Goal: Information Seeking & Learning: Learn about a topic

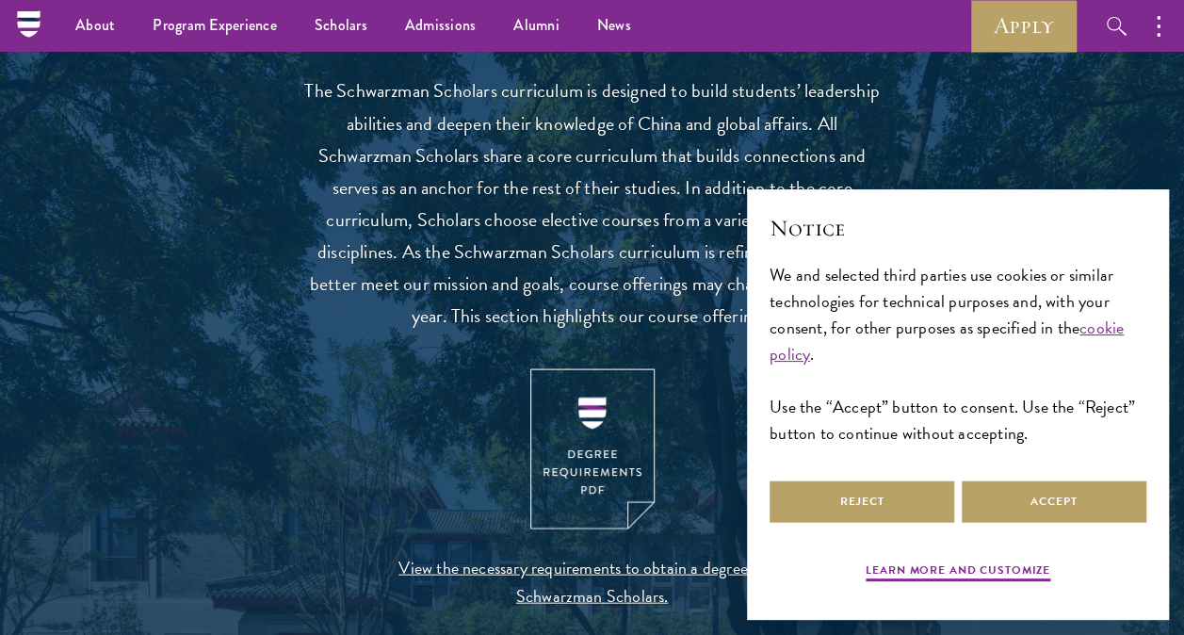
scroll to position [1507, 0]
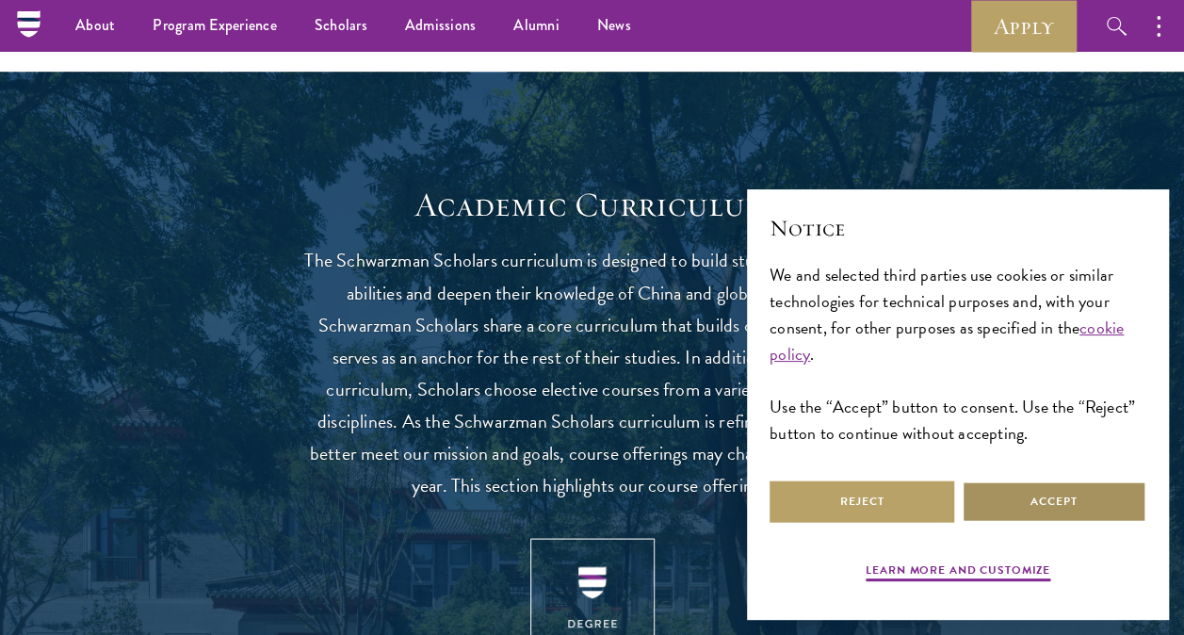
click at [997, 505] on button "Accept" at bounding box center [1054, 501] width 185 height 42
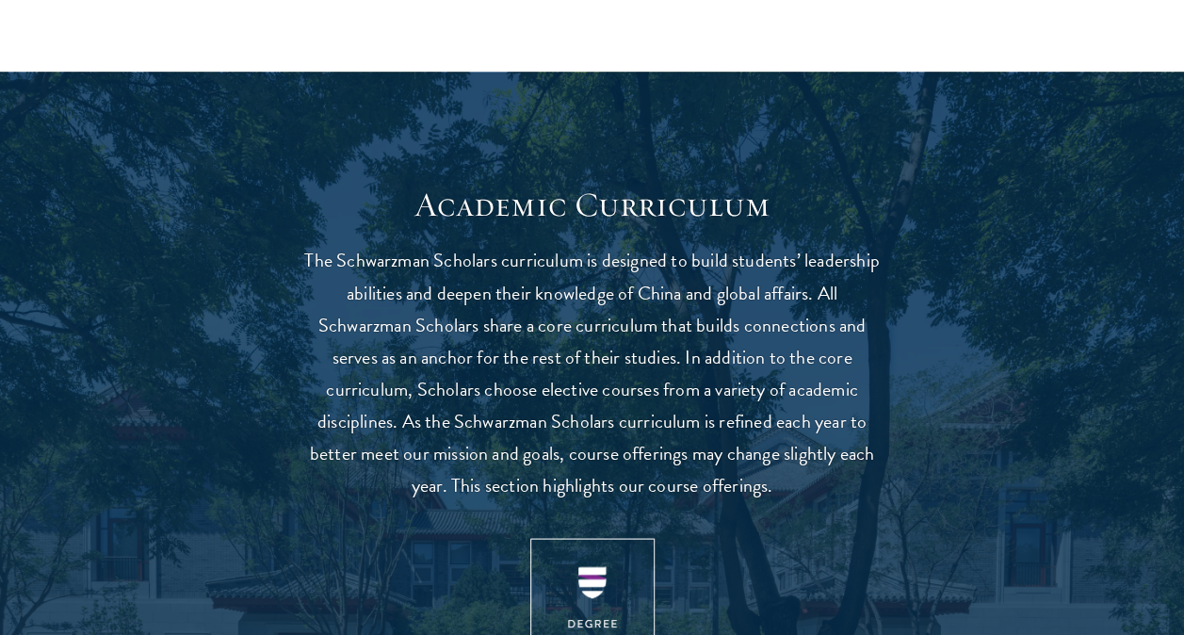
scroll to position [1758, 0]
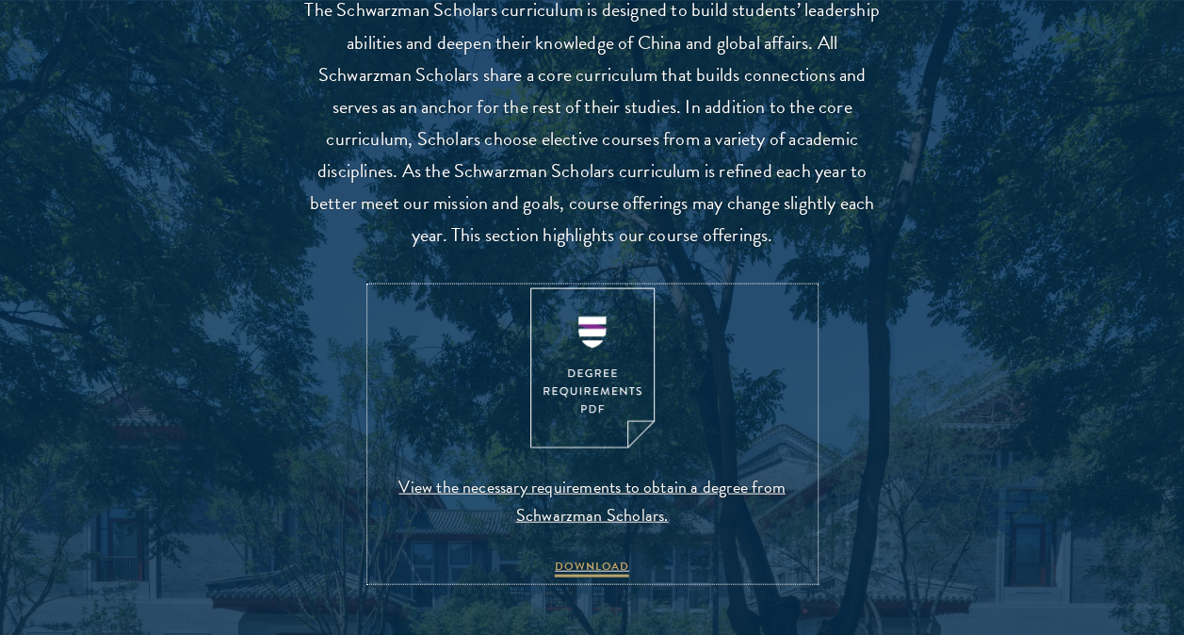
click at [586, 341] on img at bounding box center [592, 367] width 124 height 161
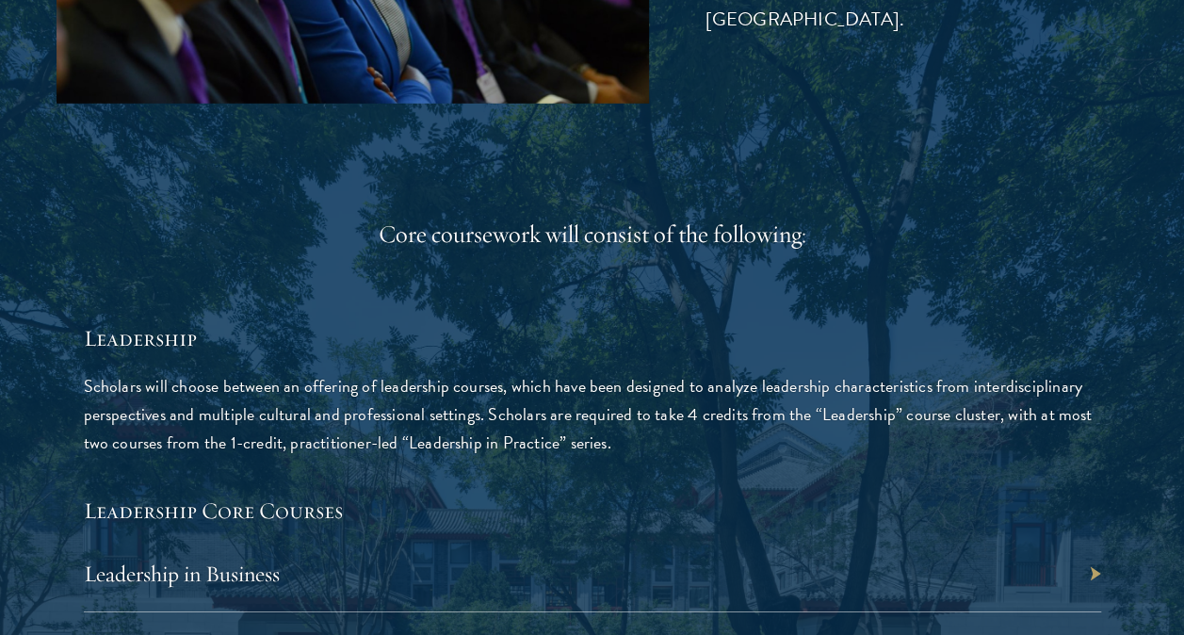
scroll to position [3014, 0]
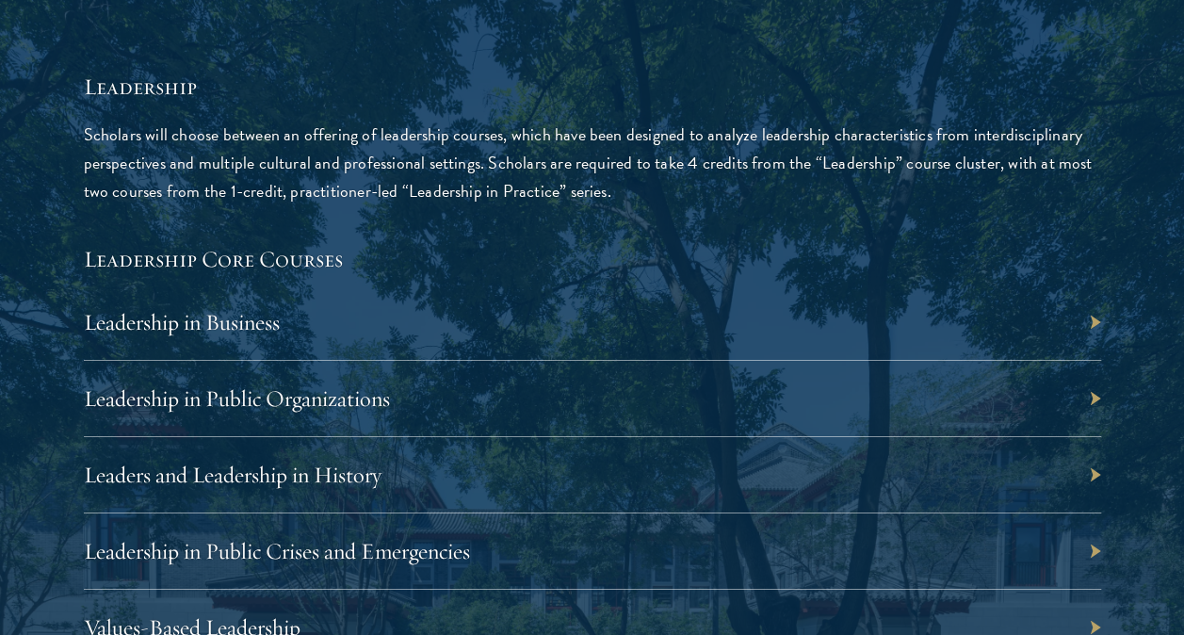
click at [1095, 329] on div "Leadership in Business" at bounding box center [592, 322] width 1017 height 76
click at [1087, 318] on div "Leadership in Business" at bounding box center [592, 322] width 1017 height 76
click at [1088, 318] on div "Leadership in Business" at bounding box center [592, 322] width 1017 height 76
click at [217, 325] on link "Leadership in Business" at bounding box center [182, 322] width 196 height 28
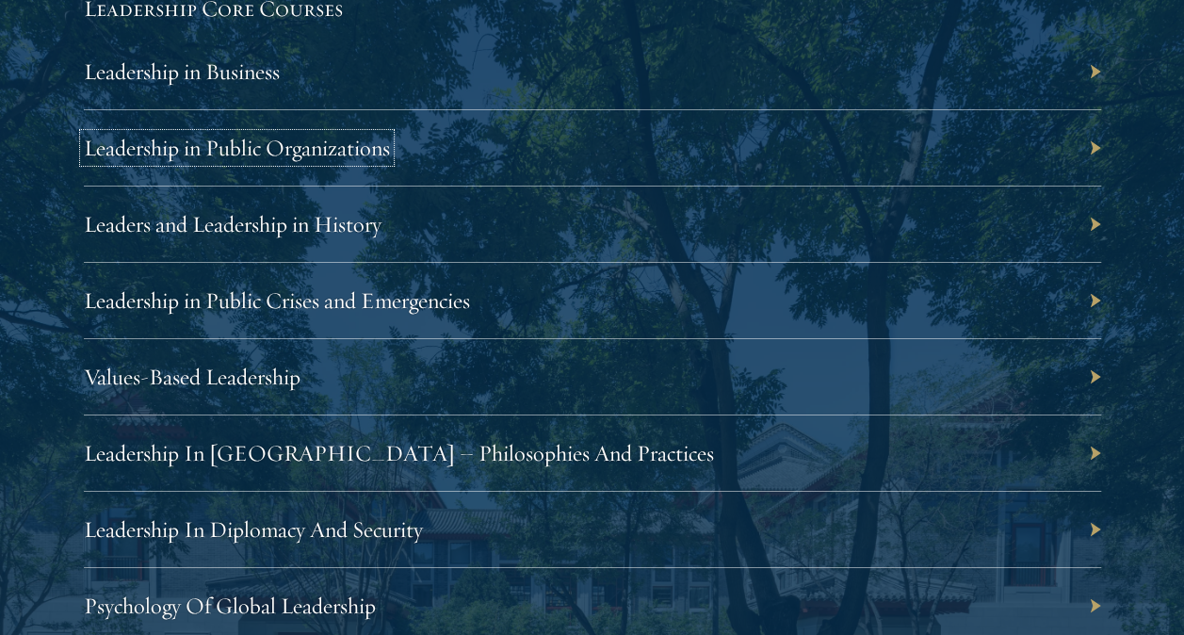
click at [327, 155] on link "Leadership in Public Organizations" at bounding box center [237, 148] width 306 height 28
click at [247, 305] on link "Leadership in Public Crises and Emergencies" at bounding box center [277, 300] width 386 height 28
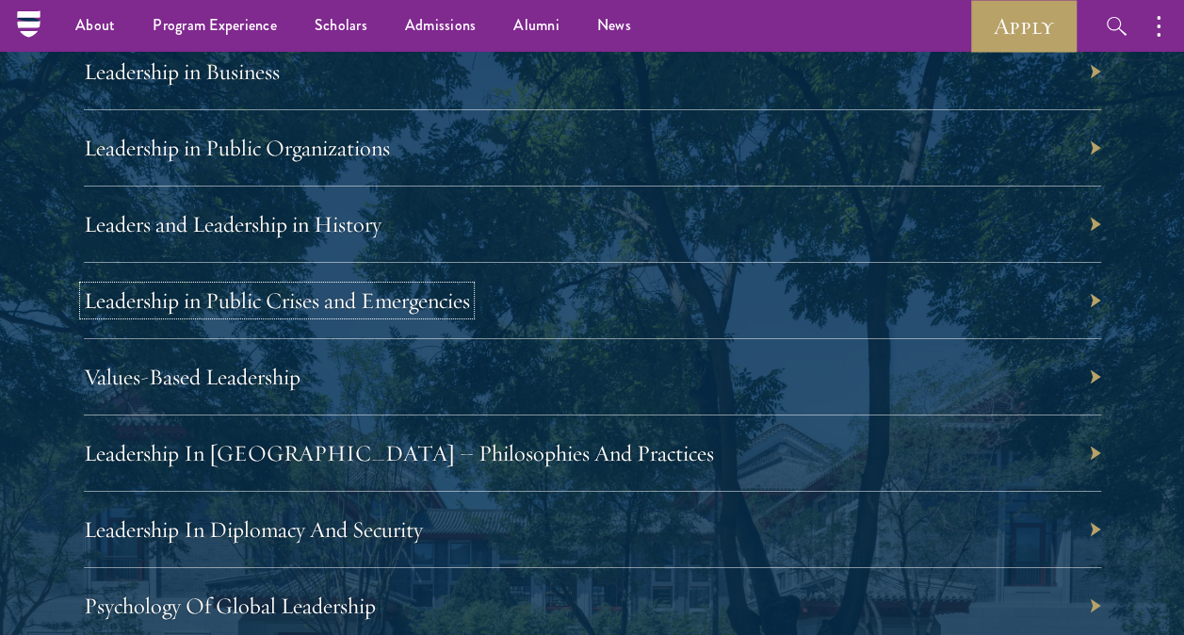
scroll to position [3014, 0]
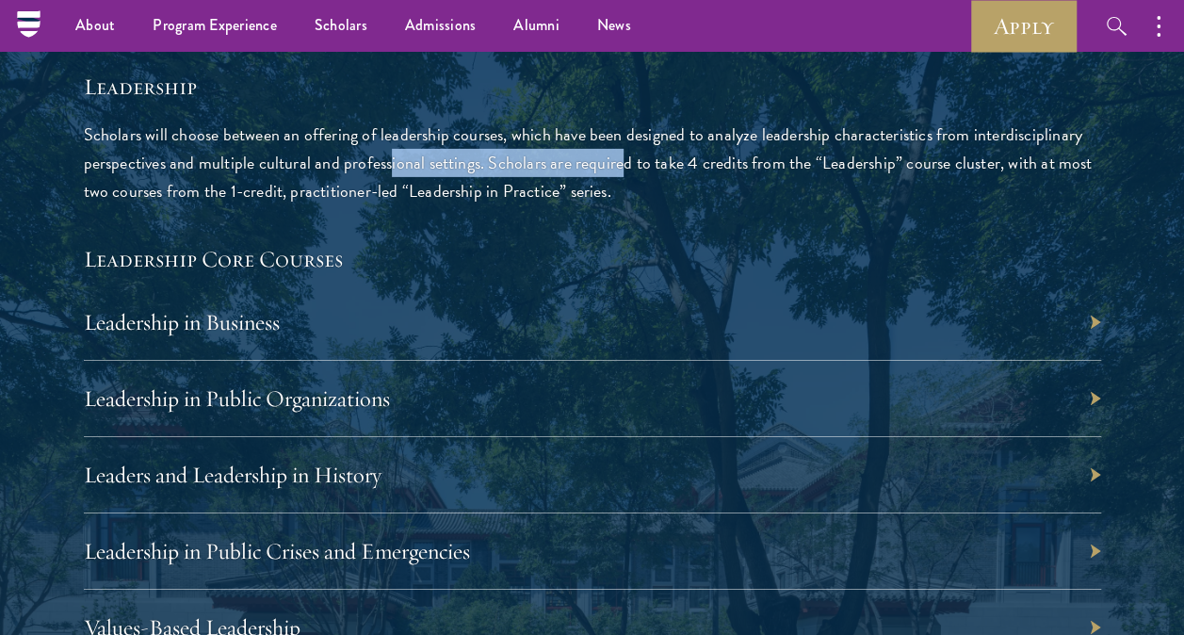
drag, startPoint x: 621, startPoint y: 158, endPoint x: 390, endPoint y: 164, distance: 230.9
click at [390, 164] on p "Scholars will choose between an offering of leadership courses, which have been…" at bounding box center [592, 163] width 1017 height 85
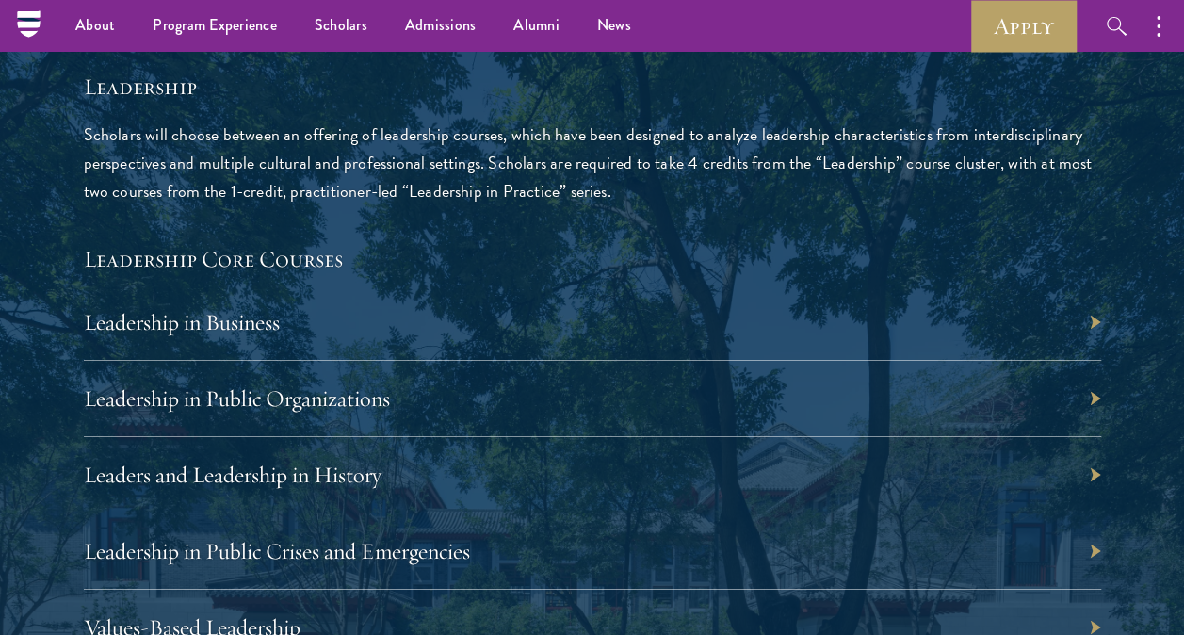
click at [385, 164] on p "Scholars will choose between an offering of leadership courses, which have been…" at bounding box center [592, 163] width 1017 height 85
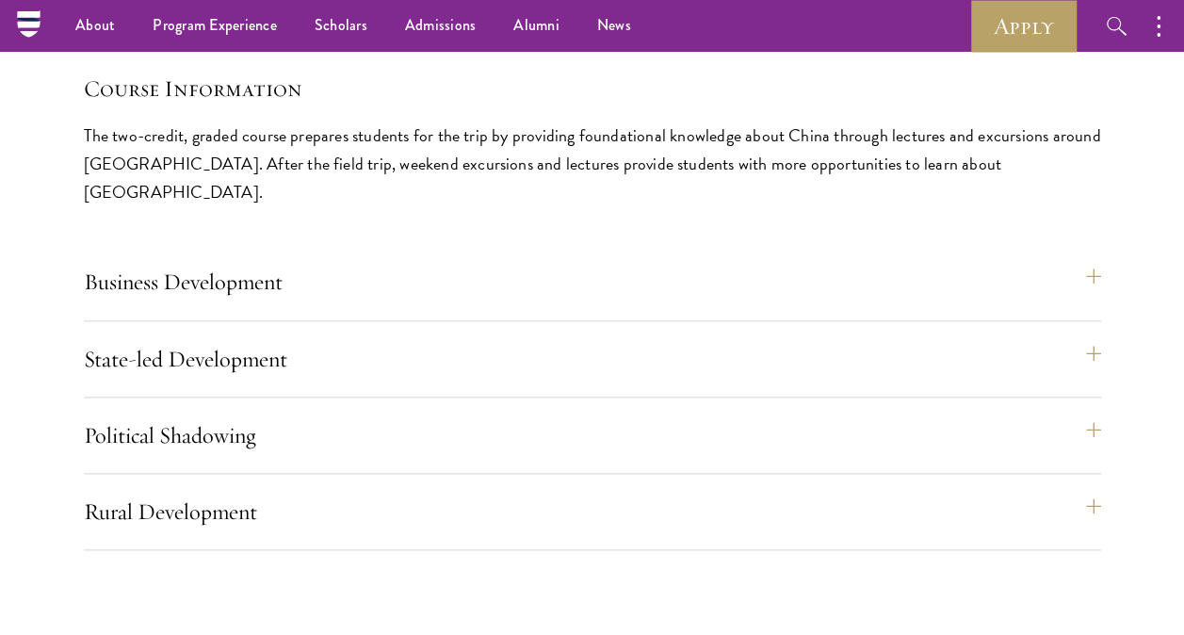
scroll to position [8038, 0]
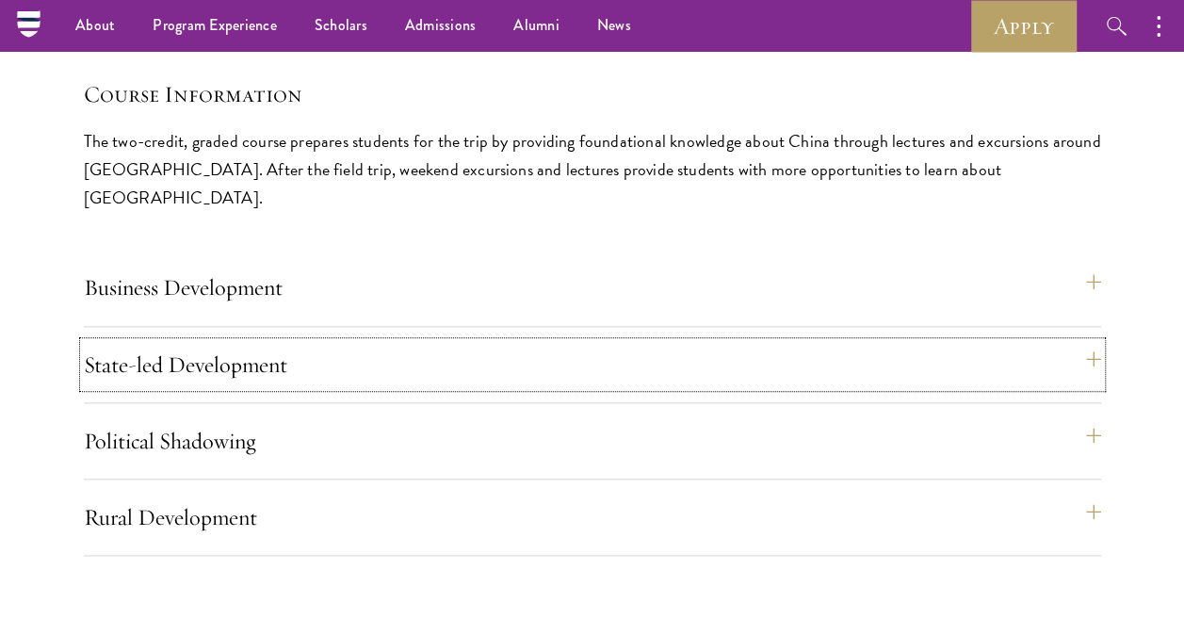
drag, startPoint x: 219, startPoint y: 330, endPoint x: 204, endPoint y: 332, distance: 15.2
click at [204, 342] on button "State-led Development" at bounding box center [592, 364] width 1017 height 45
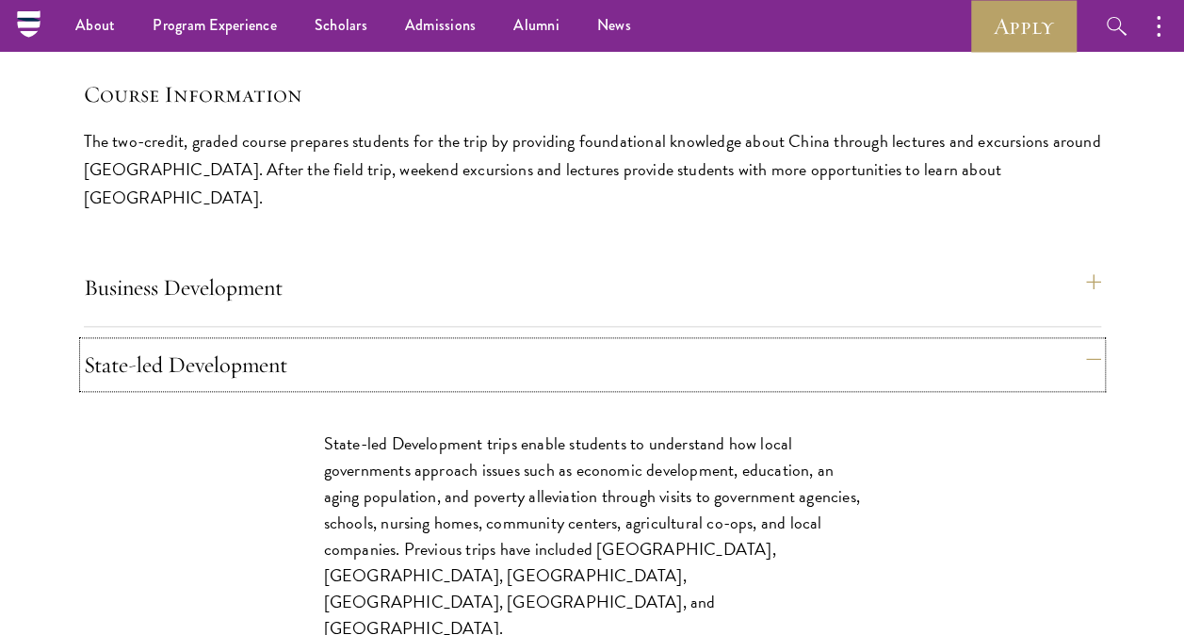
scroll to position [8290, 0]
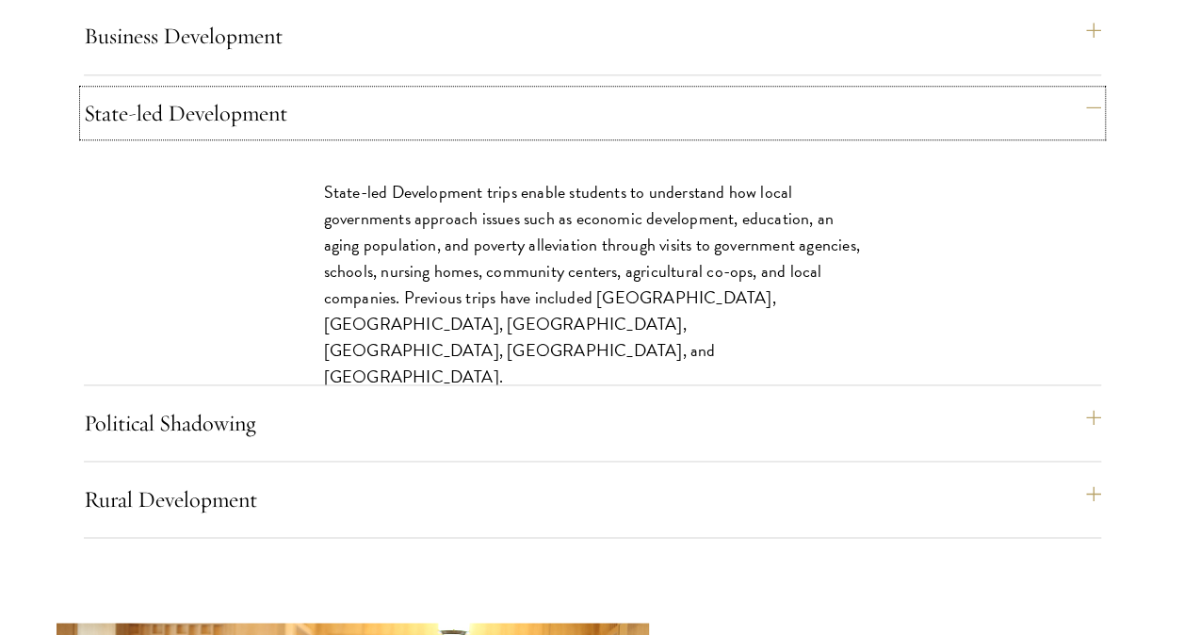
click at [397, 90] on button "State-led Development" at bounding box center [592, 112] width 1017 height 45
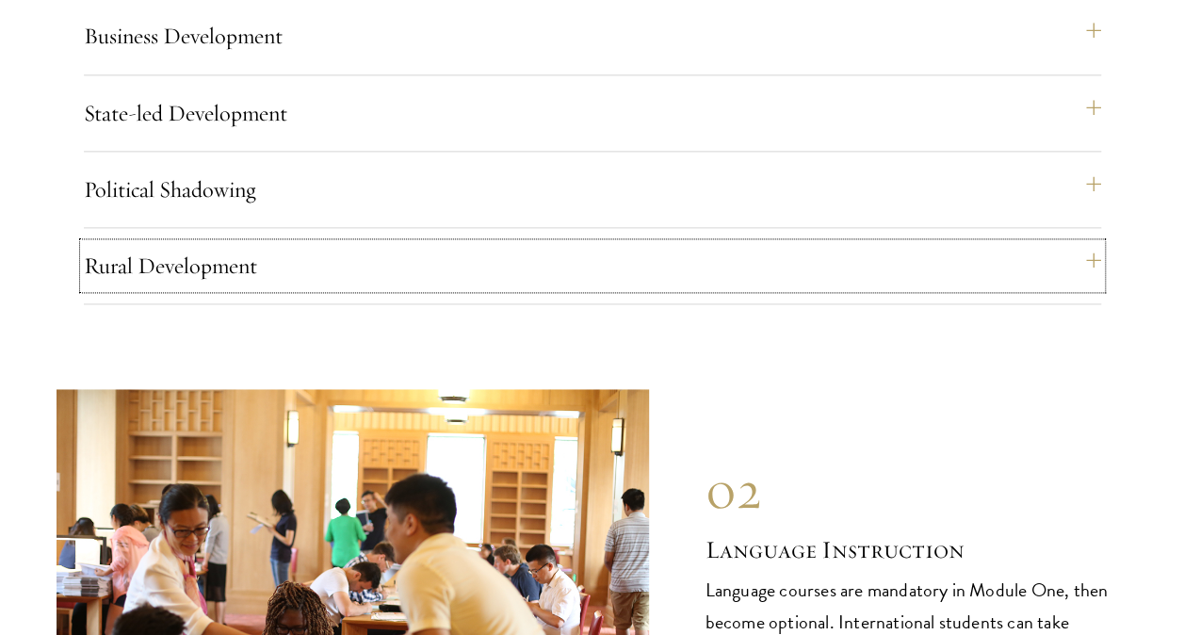
click at [318, 243] on button "Rural Development" at bounding box center [592, 265] width 1017 height 45
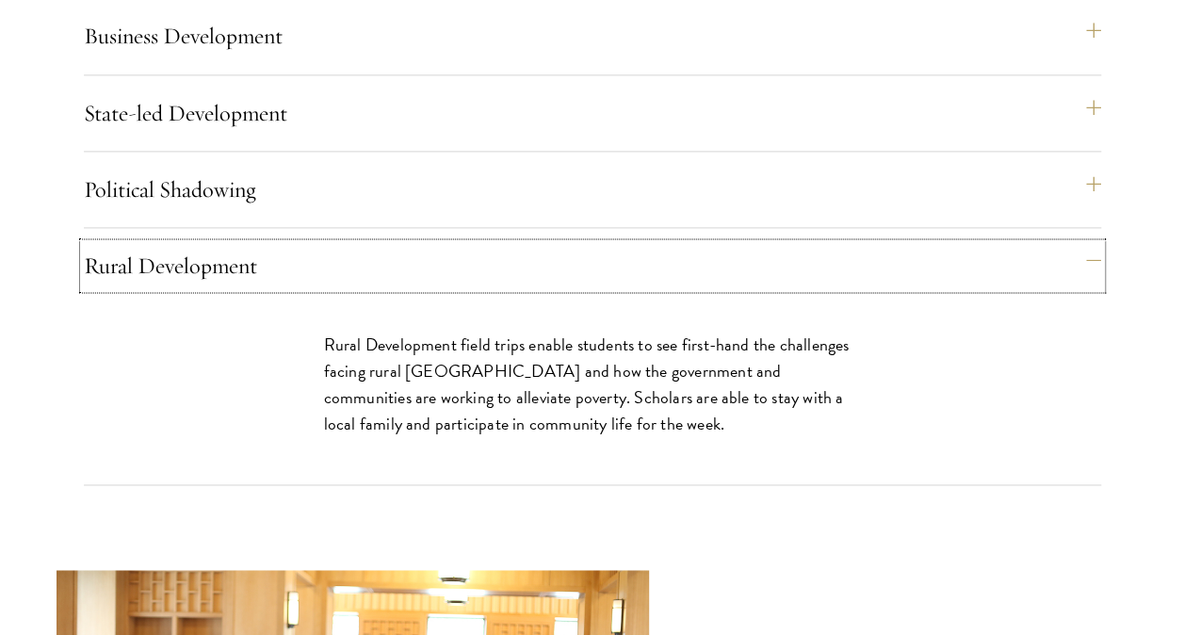
click at [322, 243] on button "Rural Development" at bounding box center [592, 265] width 1017 height 45
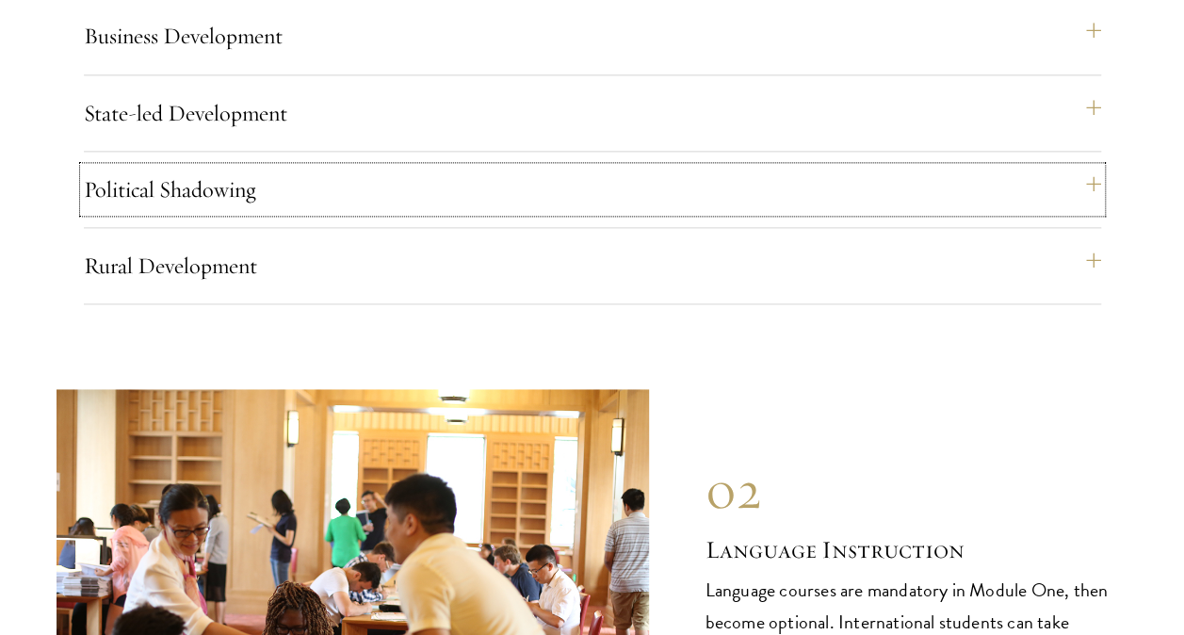
click at [334, 167] on button "Political Shadowing" at bounding box center [592, 189] width 1017 height 45
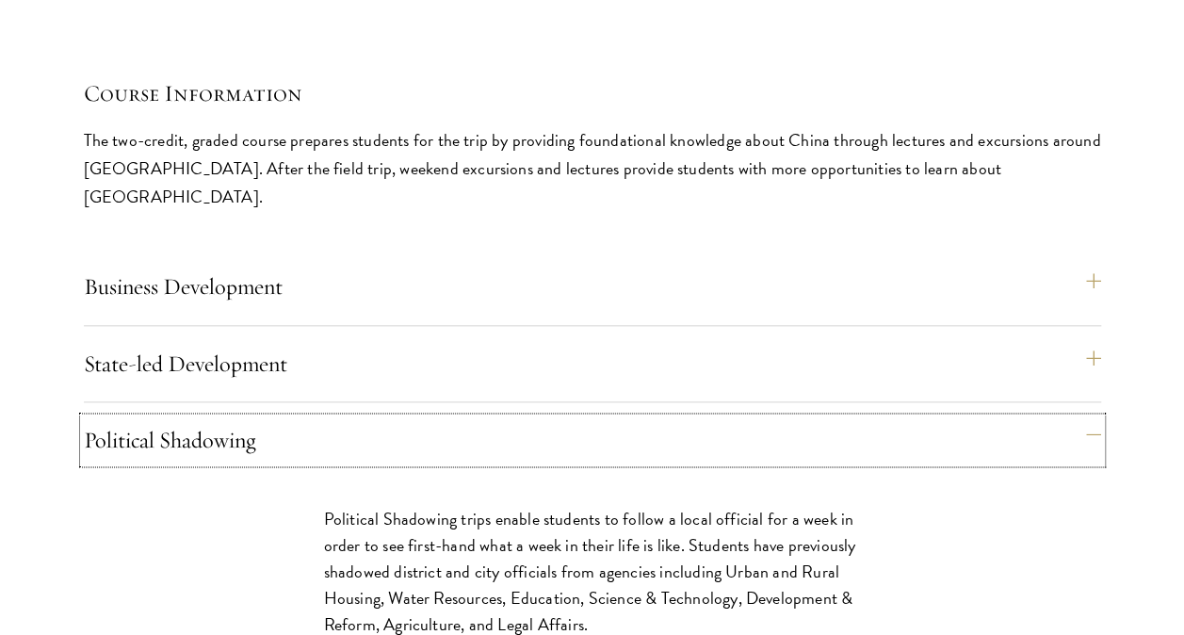
scroll to position [8038, 0]
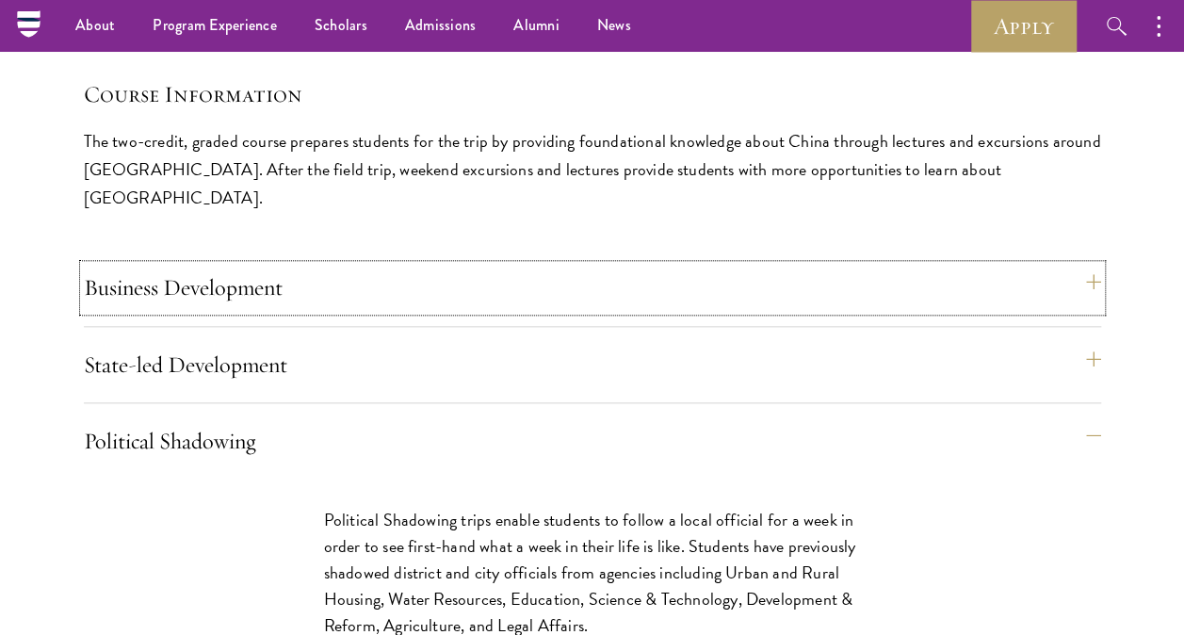
click at [184, 265] on button "Business Development" at bounding box center [592, 287] width 1017 height 45
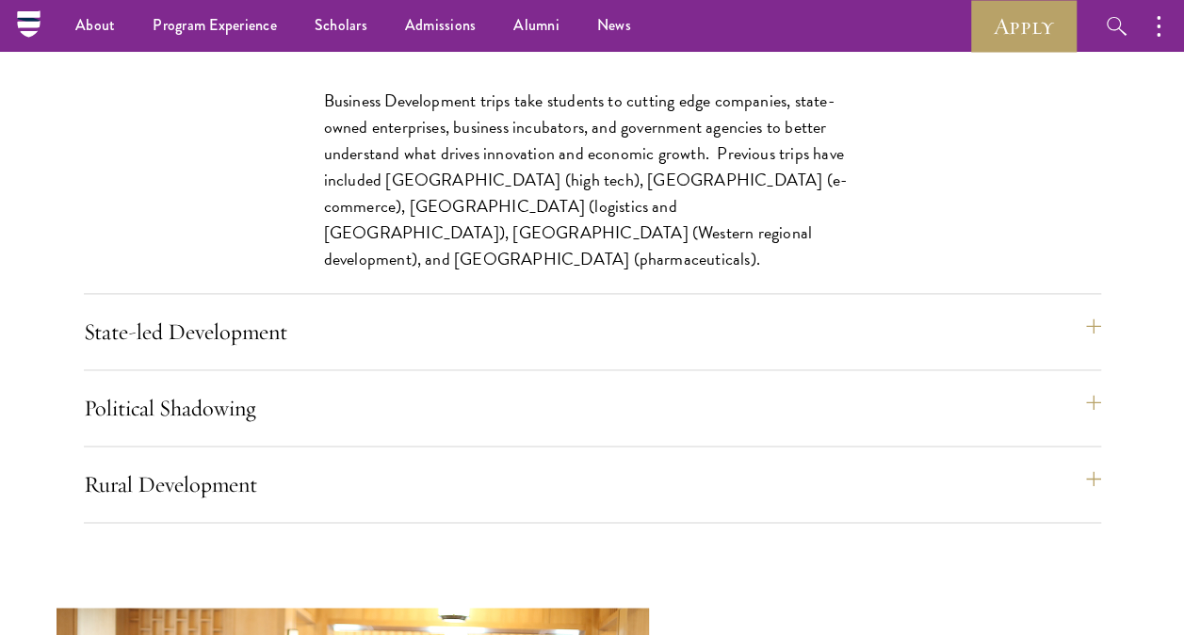
scroll to position [8290, 0]
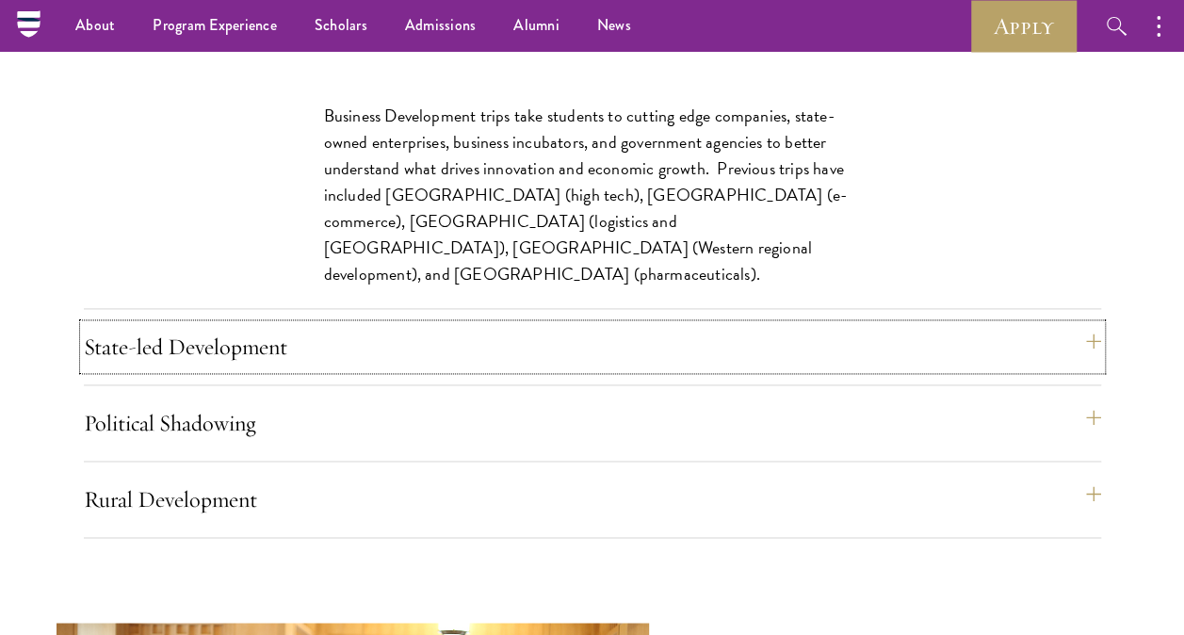
click at [249, 324] on button "State-led Development" at bounding box center [592, 346] width 1017 height 45
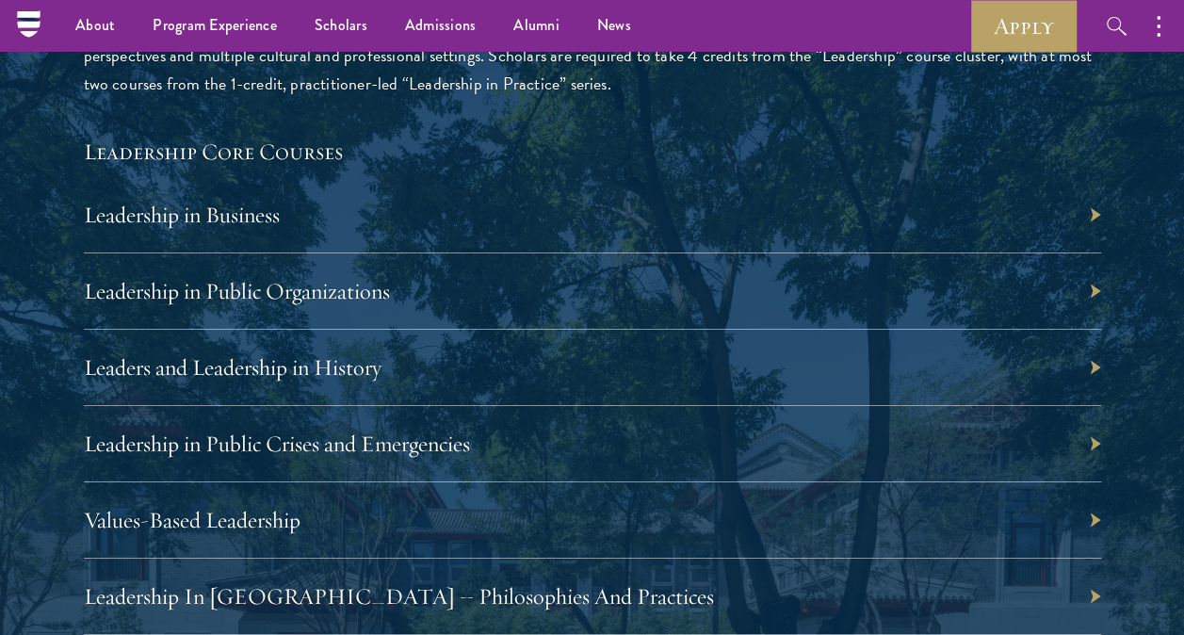
scroll to position [2943, 0]
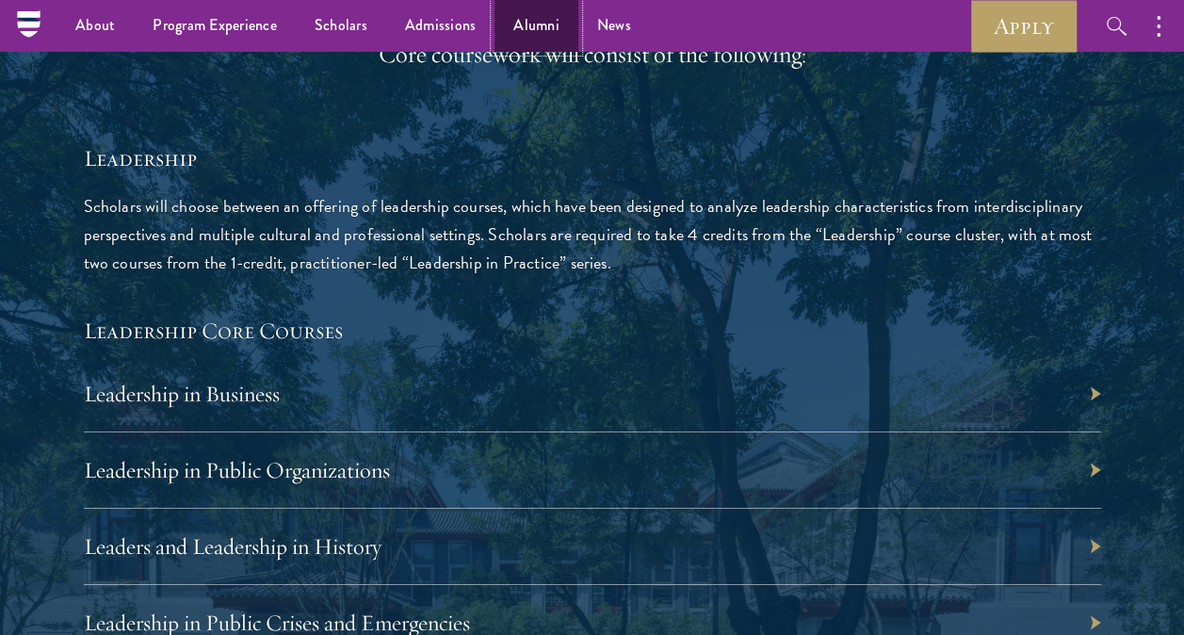
click at [518, 17] on link "Alumni" at bounding box center [537, 26] width 84 height 52
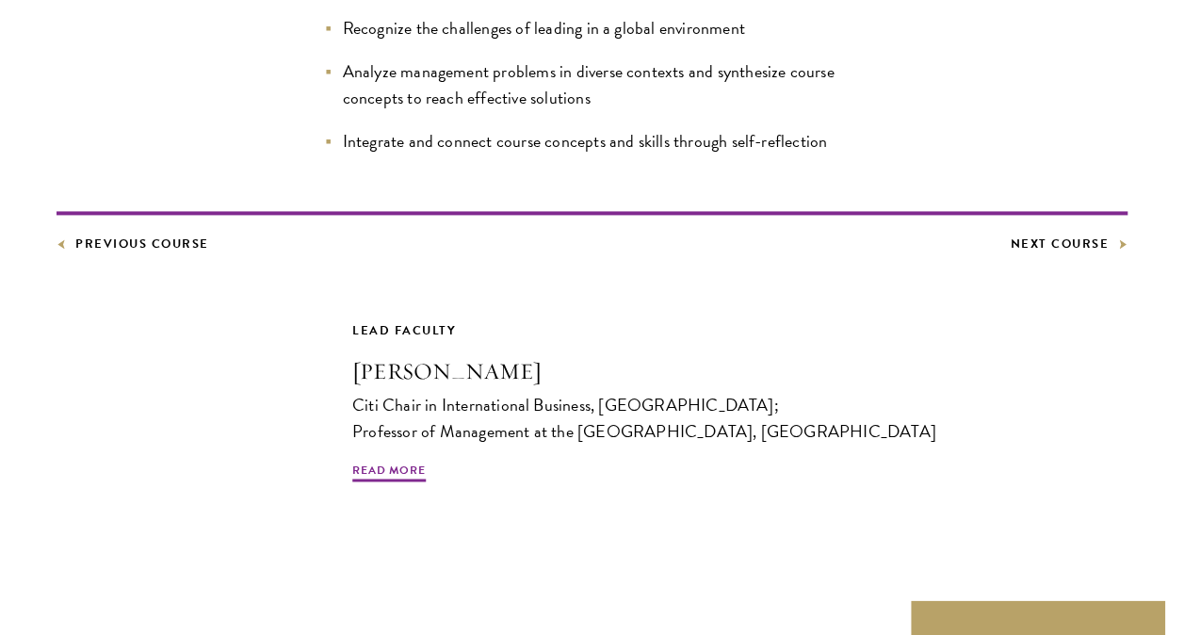
scroll to position [1507, 0]
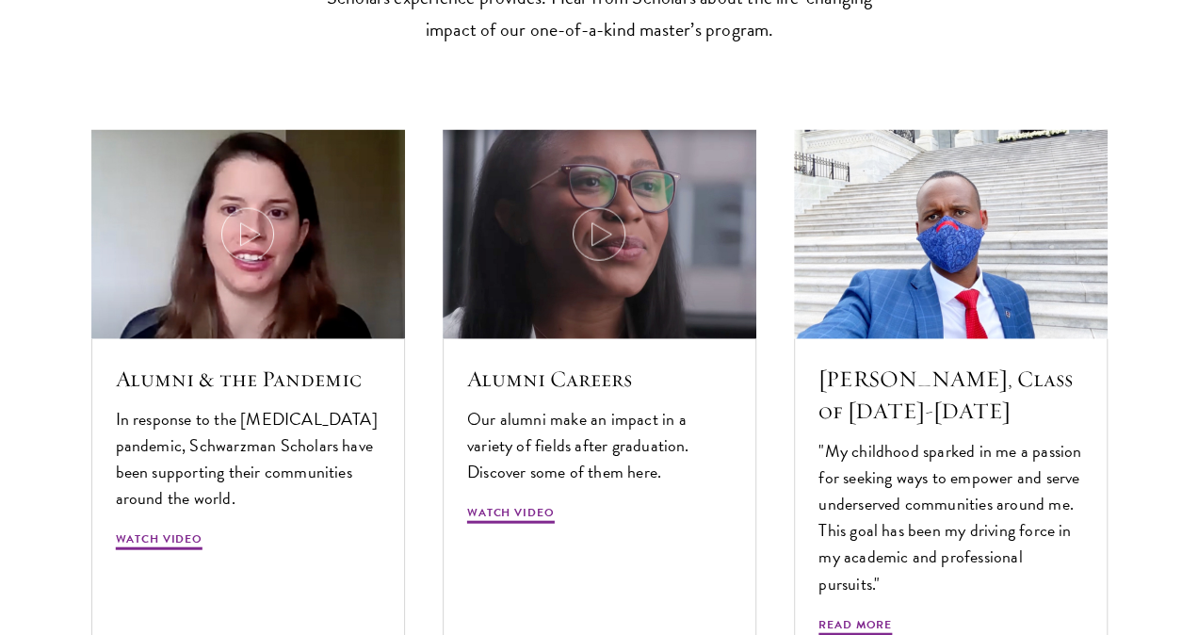
scroll to position [5777, 0]
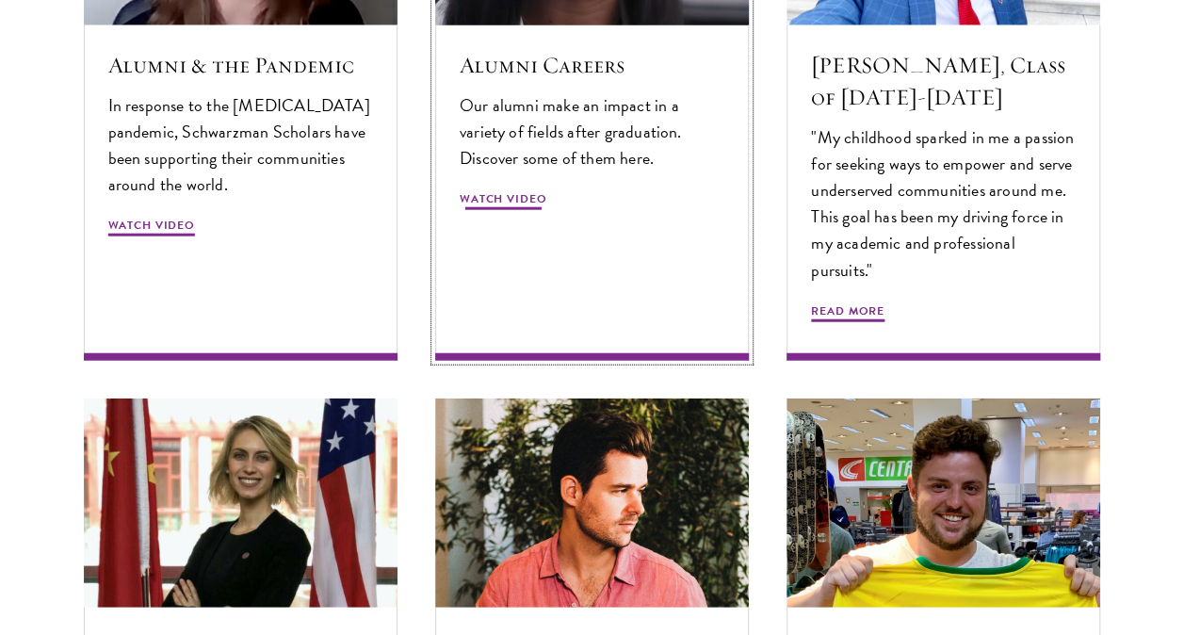
click at [479, 98] on p "Our alumni make an impact in a variety of fields after graduation. Discover som…" at bounding box center [592, 131] width 265 height 79
